Goal: Find specific page/section: Find specific page/section

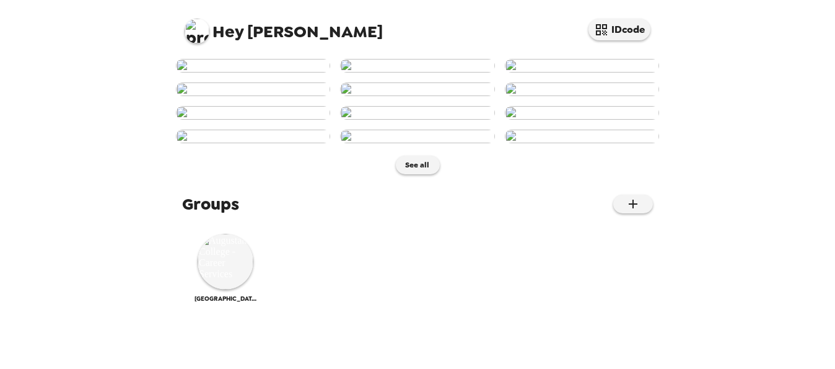
click at [447, 72] on img at bounding box center [417, 66] width 154 height 14
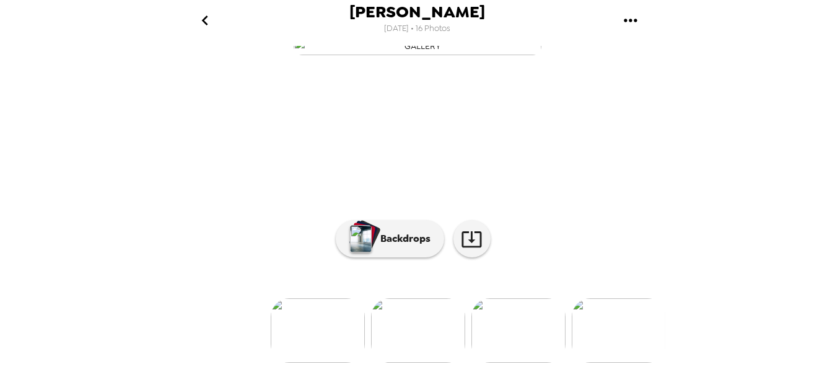
scroll to position [167, 0]
click at [316, 300] on img at bounding box center [318, 330] width 94 height 64
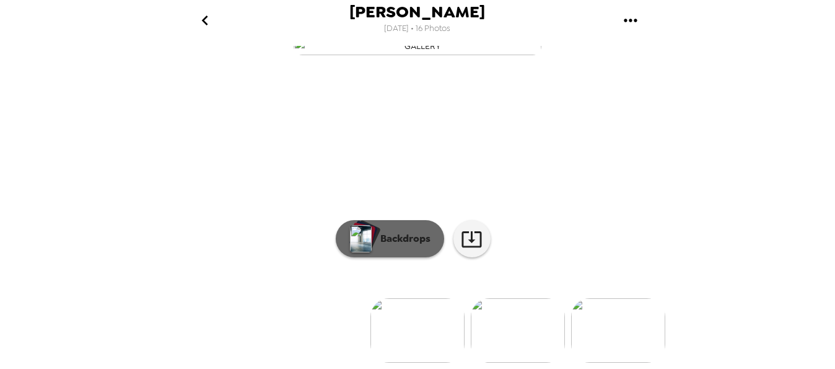
click at [409, 246] on p "Backdrops" at bounding box center [403, 238] width 56 height 15
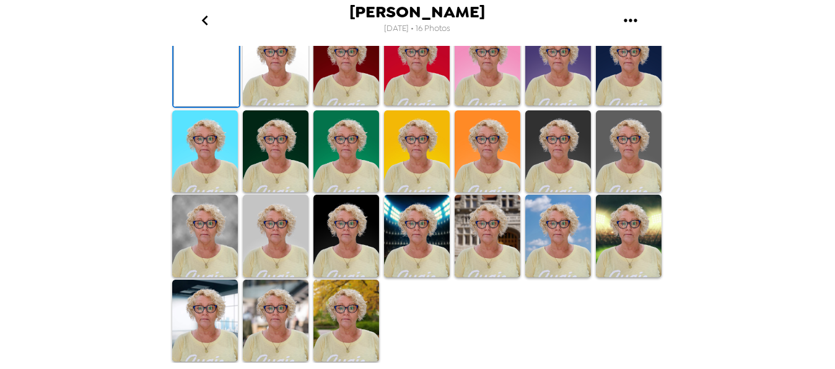
scroll to position [375, 0]
click at [338, 314] on img at bounding box center [346, 320] width 66 height 82
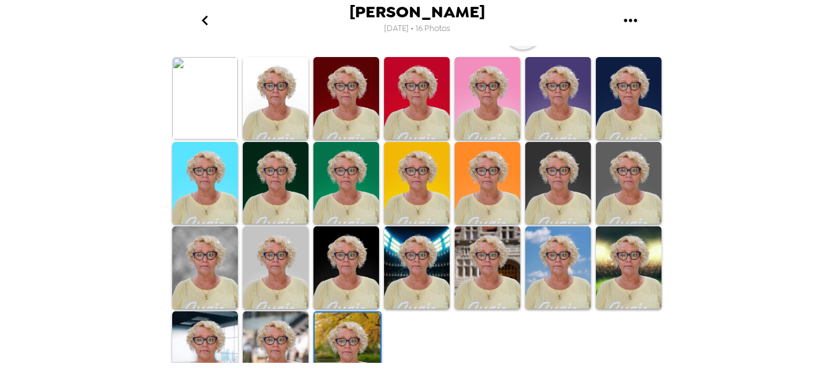
scroll to position [349, 0]
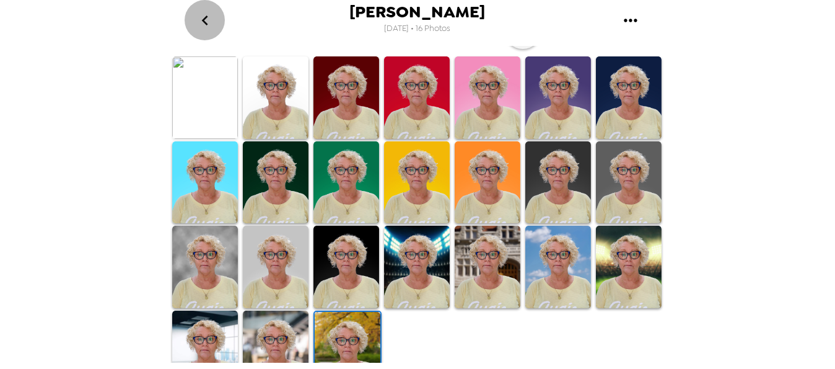
click at [204, 19] on icon "go back" at bounding box center [205, 21] width 20 height 20
